Goal: Find specific fact: Find contact information

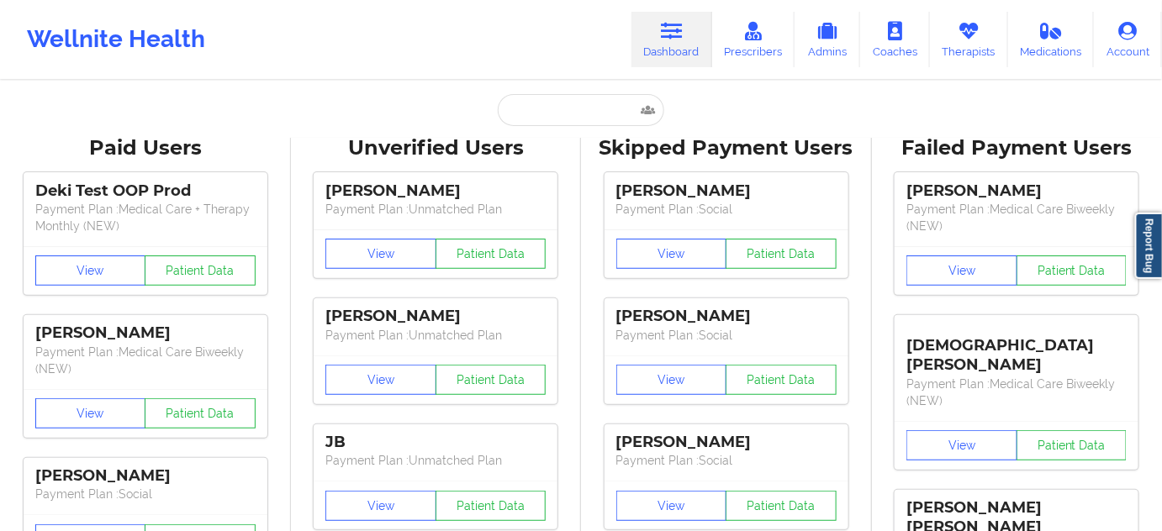
type input "[PERSON_NAME]"
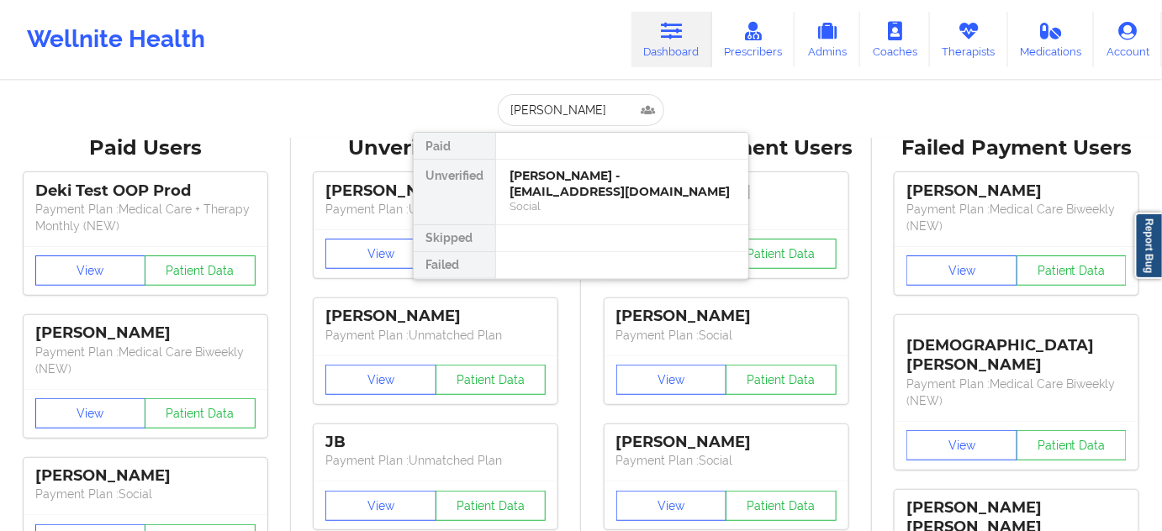
click at [585, 175] on div "[PERSON_NAME] - [EMAIL_ADDRESS][DOMAIN_NAME]" at bounding box center [622, 183] width 225 height 31
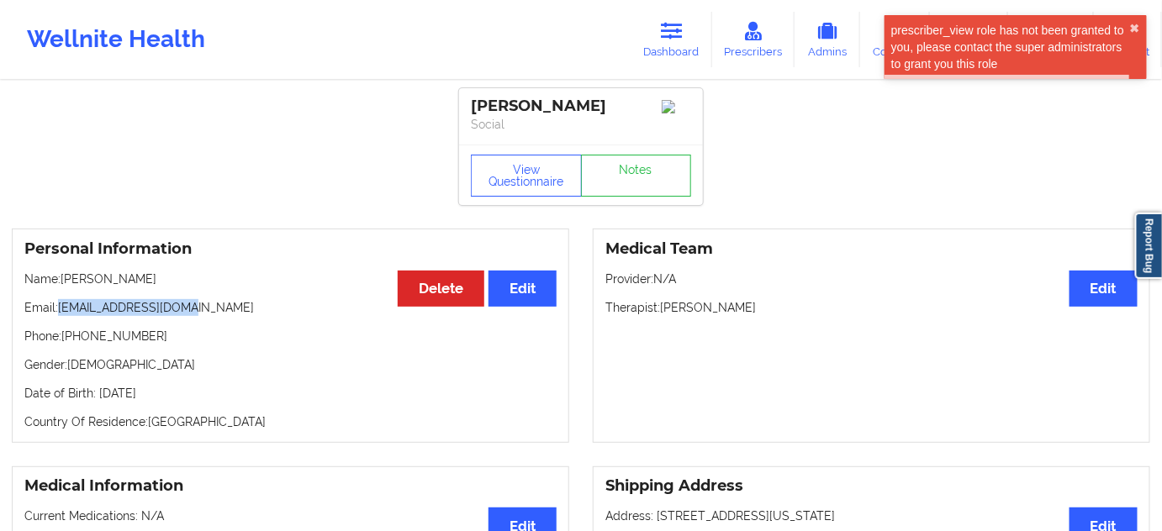
drag, startPoint x: 60, startPoint y: 313, endPoint x: 223, endPoint y: 295, distance: 164.1
click at [220, 295] on div "Personal Information Edit Delete Name: [PERSON_NAME] Email: [EMAIL_ADDRESS][DOM…" at bounding box center [290, 336] width 557 height 214
copy p "[EMAIL_ADDRESS][DOMAIN_NAME]"
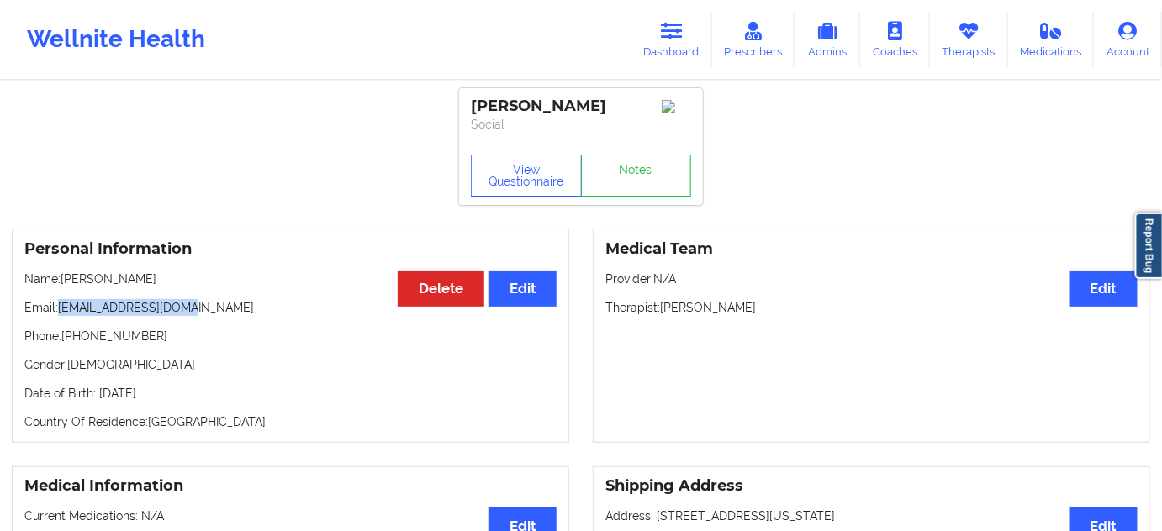
drag, startPoint x: 597, startPoint y: 103, endPoint x: 475, endPoint y: 109, distance: 122.1
click at [475, 109] on div "[PERSON_NAME]" at bounding box center [581, 106] width 220 height 19
copy div "[PERSON_NAME]"
